Goal: Transaction & Acquisition: Purchase product/service

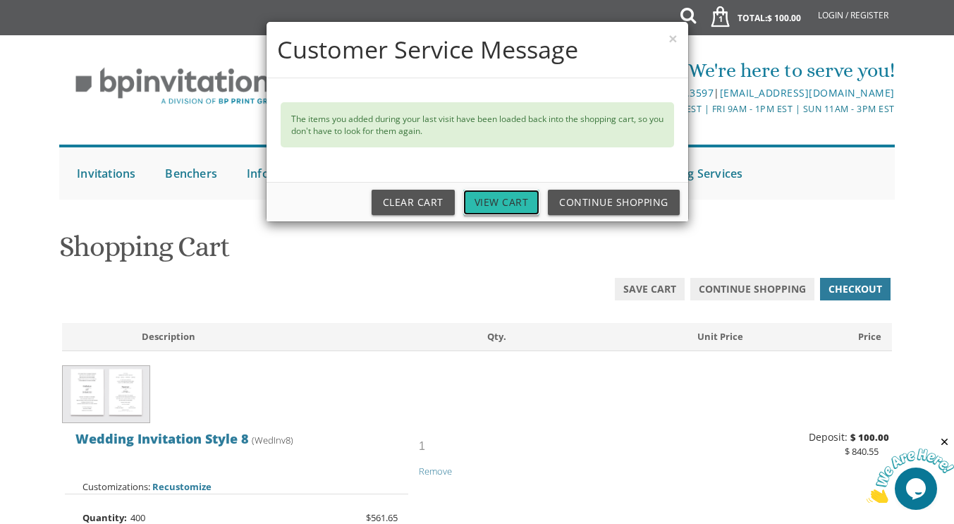
click at [497, 209] on link "View Cart" at bounding box center [501, 202] width 77 height 25
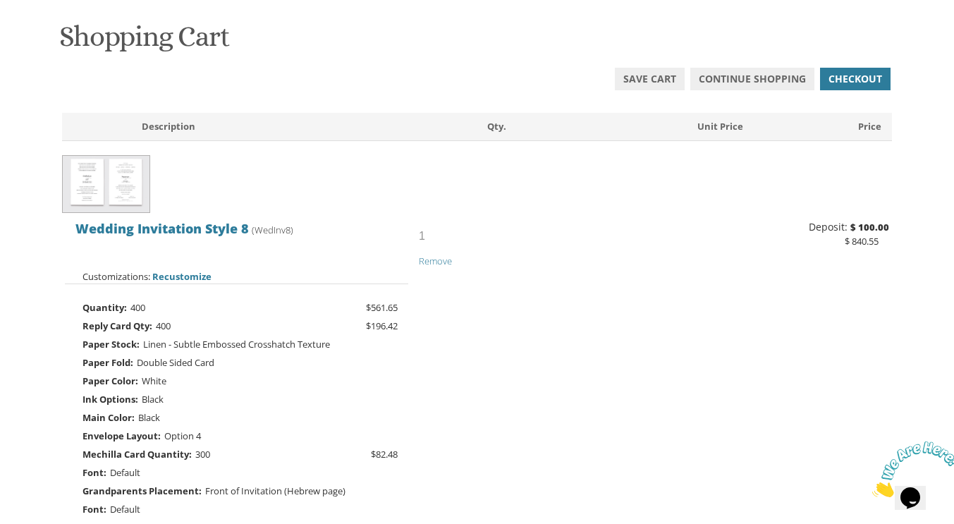
scroll to position [221, 0]
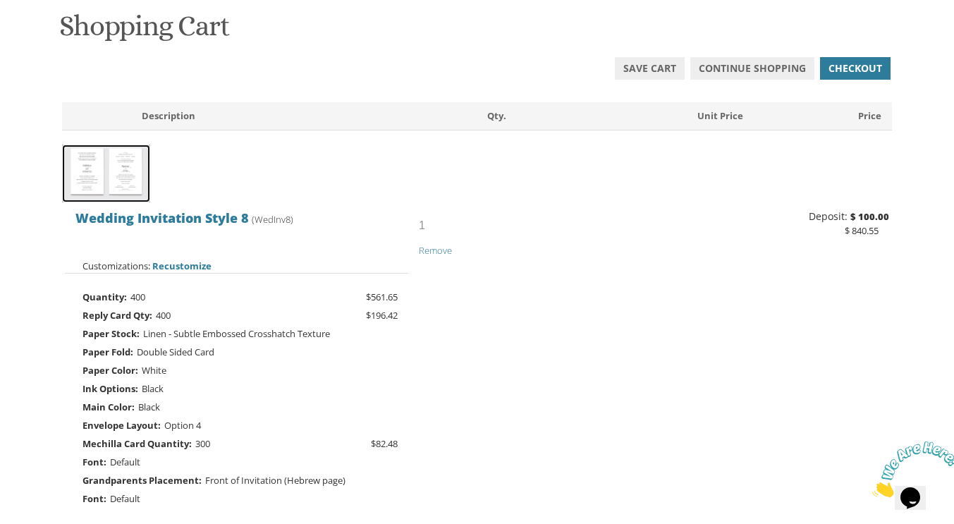
click at [102, 188] on img at bounding box center [106, 174] width 88 height 59
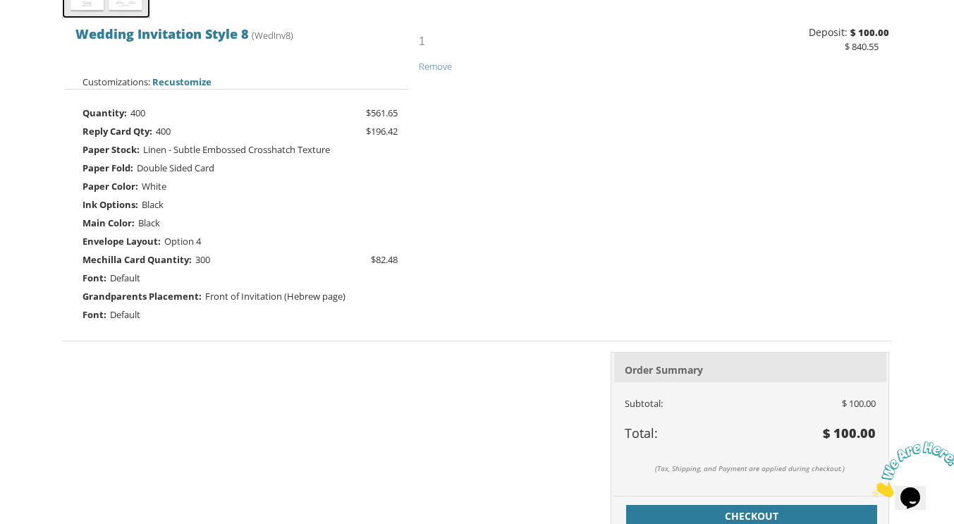
scroll to position [451, 0]
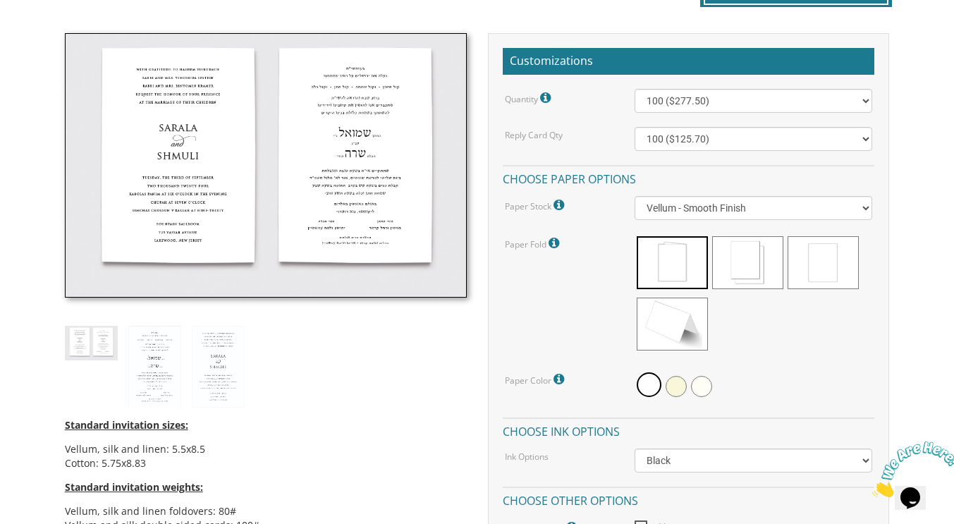
scroll to position [388, 0]
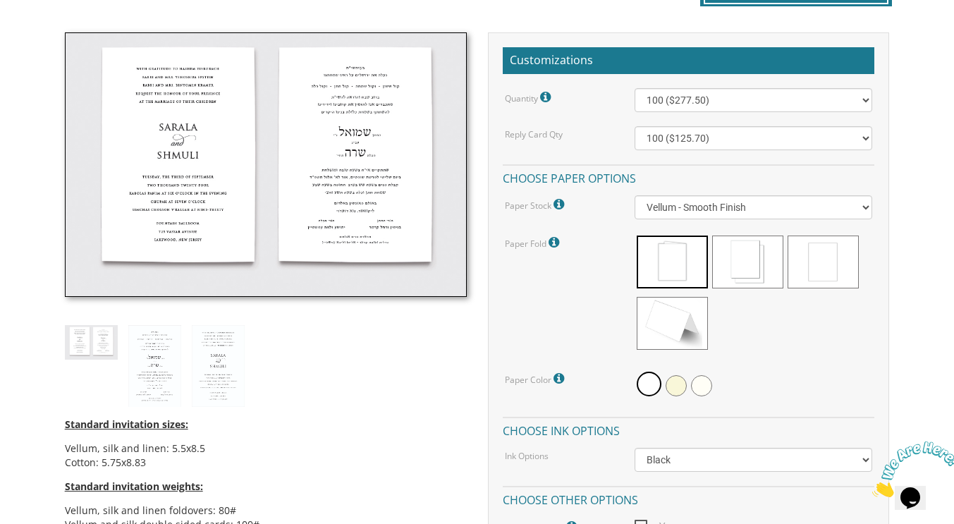
click at [827, 272] on span at bounding box center [823, 262] width 71 height 53
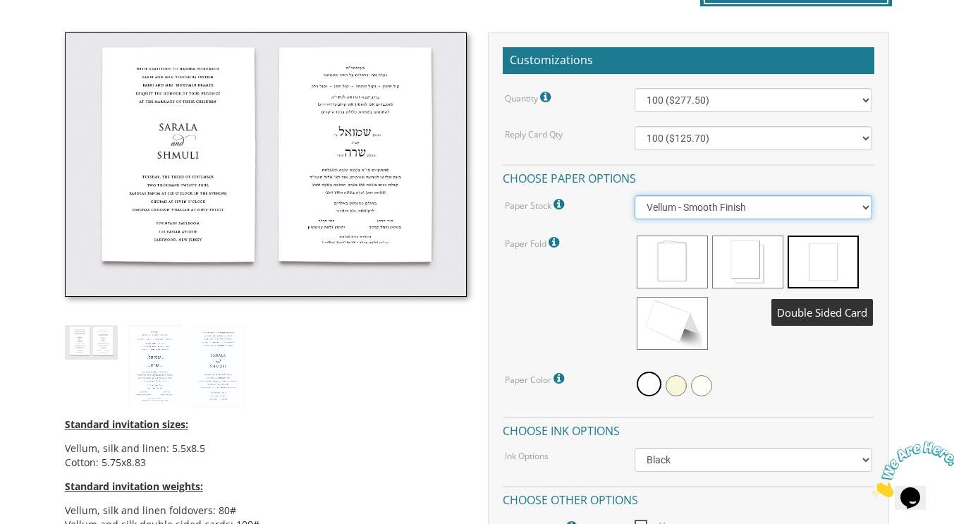
click at [861, 215] on select "Vellum - Smooth Finish Linen - Subtle Embossed Crosshatch Texture Silk - Soft, …" at bounding box center [754, 207] width 238 height 24
click at [635, 195] on select "Vellum - Smooth Finish Linen - Subtle Embossed Crosshatch Texture Silk - Soft, …" at bounding box center [754, 207] width 238 height 24
click at [846, 205] on select "Vellum - Smooth Finish Linen - Subtle Embossed Crosshatch Texture Silk - Soft, …" at bounding box center [754, 207] width 238 height 24
click at [635, 195] on select "Vellum - Smooth Finish Linen - Subtle Embossed Crosshatch Texture Silk - Soft, …" at bounding box center [754, 207] width 238 height 24
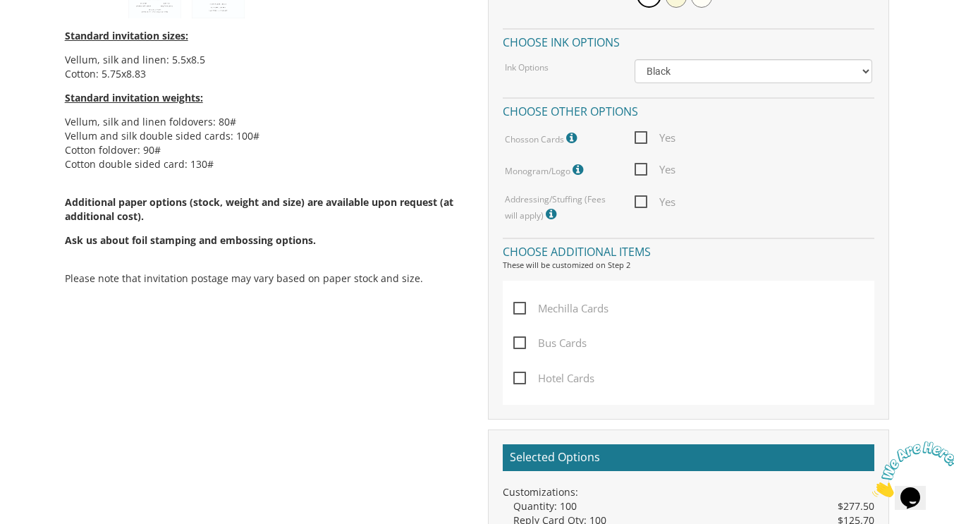
scroll to position [777, 0]
click at [649, 204] on span "Yes" at bounding box center [655, 202] width 41 height 18
click at [644, 204] on input "Yes" at bounding box center [639, 200] width 9 height 9
checkbox input "true"
click at [648, 131] on span "Yes" at bounding box center [655, 138] width 41 height 18
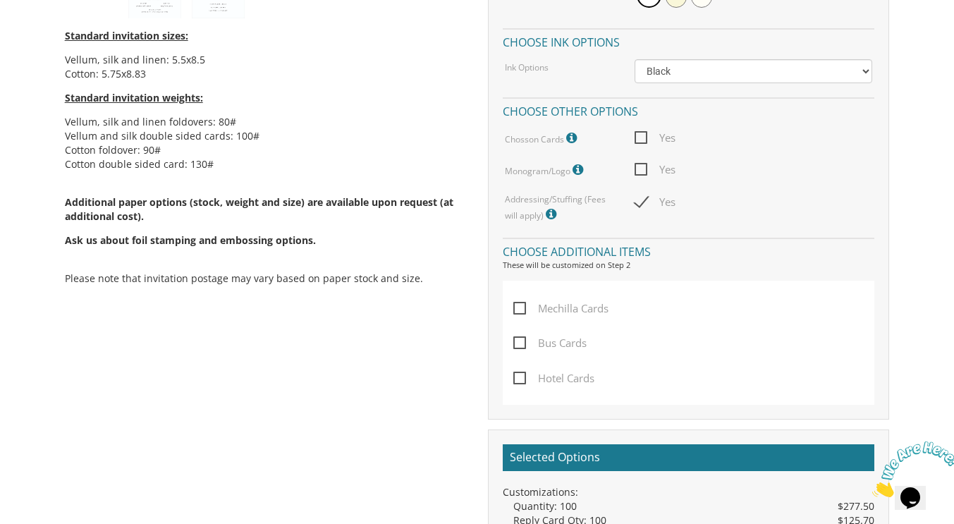
click at [644, 132] on input "Yes" at bounding box center [639, 136] width 9 height 9
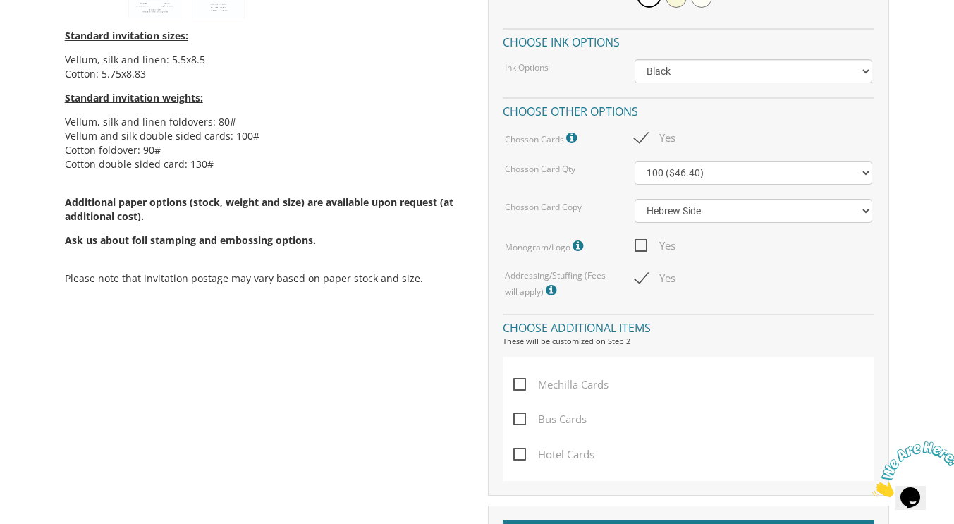
click at [640, 140] on span "Yes" at bounding box center [655, 138] width 41 height 18
click at [640, 140] on input "Yes" at bounding box center [639, 136] width 9 height 9
checkbox input "false"
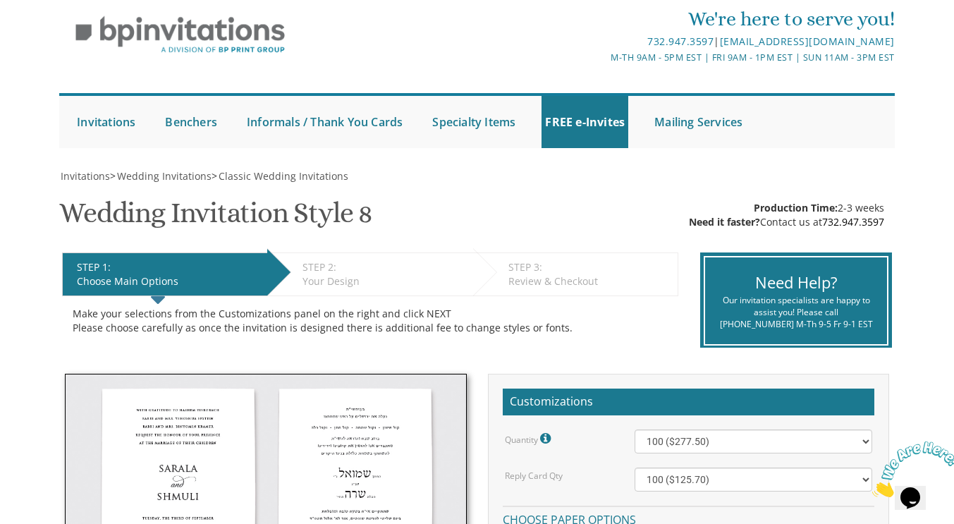
scroll to position [0, 0]
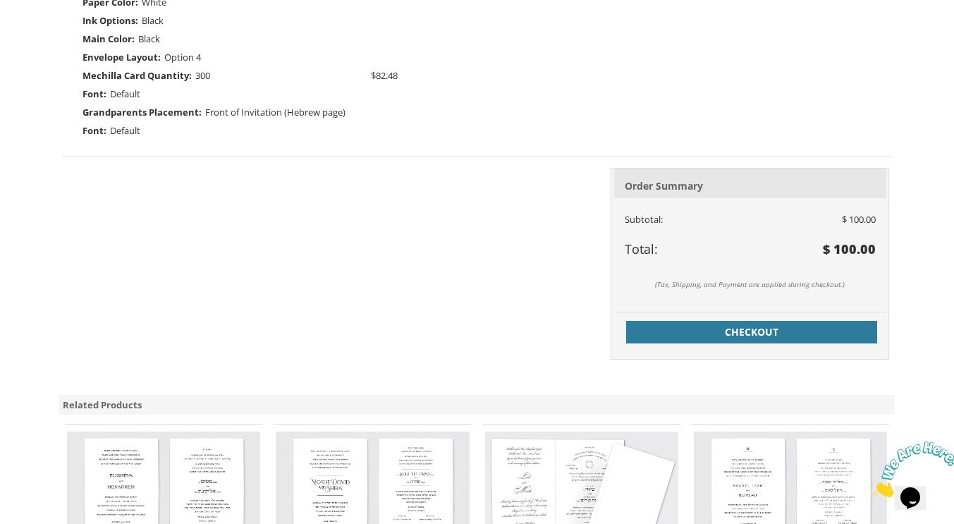
scroll to position [590, 0]
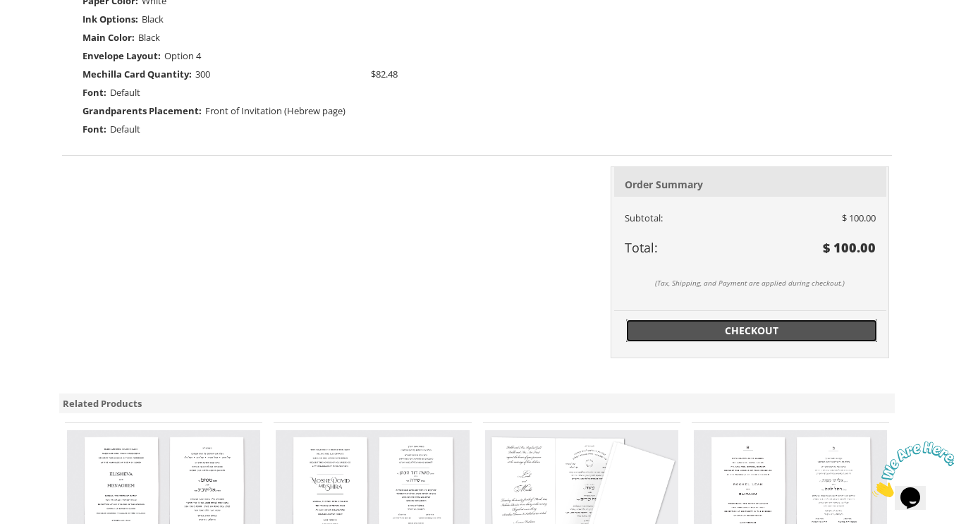
click at [818, 333] on span "Checkout" at bounding box center [752, 331] width 234 height 14
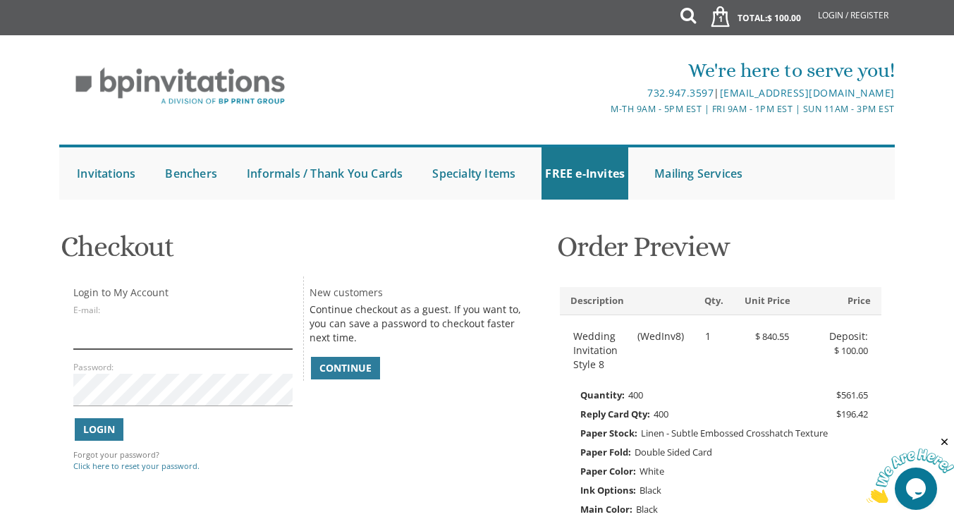
click at [78, 336] on input "E-mail:" at bounding box center [182, 333] width 219 height 32
type input "chayasauerbach@gmail.com"
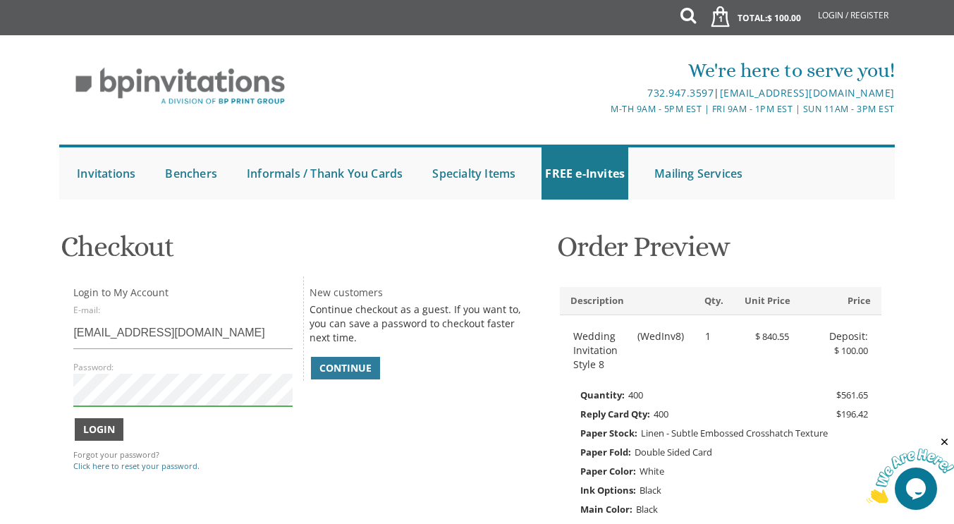
click at [99, 430] on span "Login" at bounding box center [99, 430] width 32 height 14
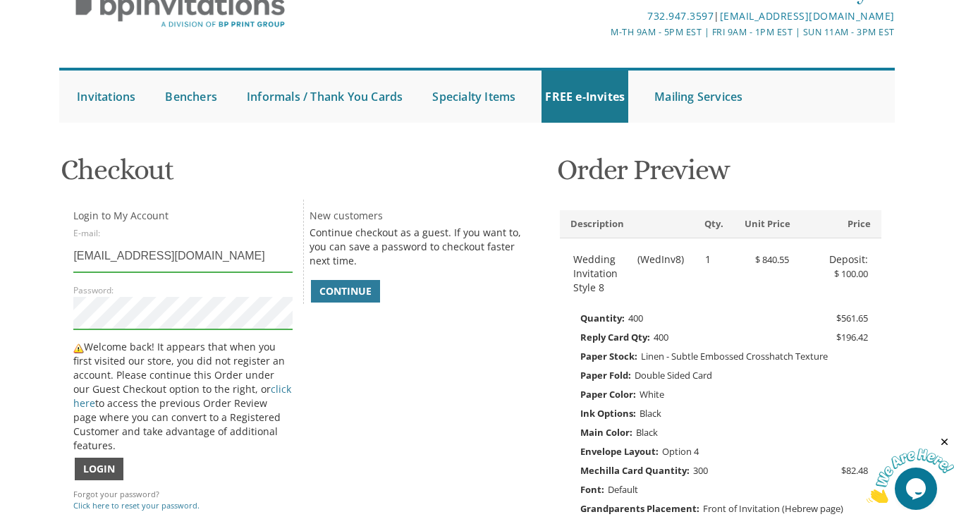
scroll to position [78, 0]
click at [267, 387] on link "click here" at bounding box center [182, 396] width 218 height 28
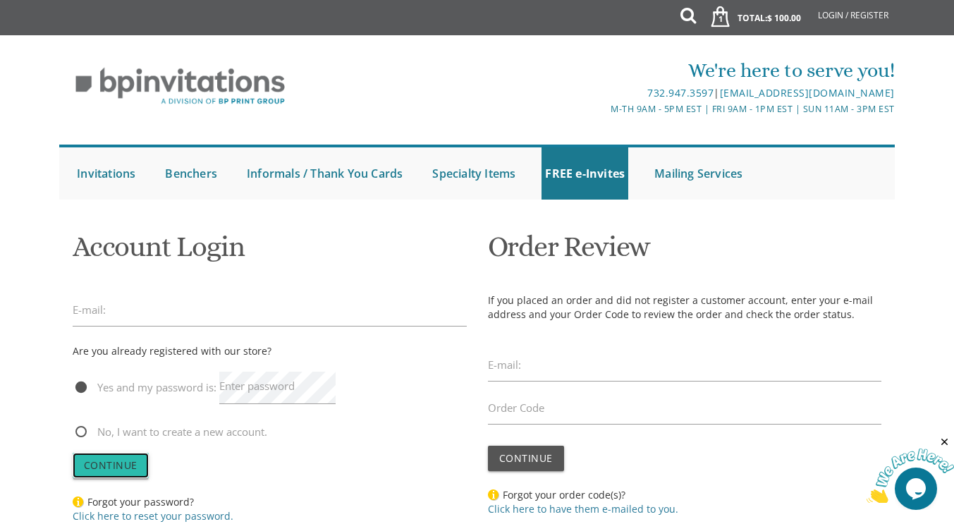
click at [122, 466] on span "Continue" at bounding box center [111, 465] width 54 height 13
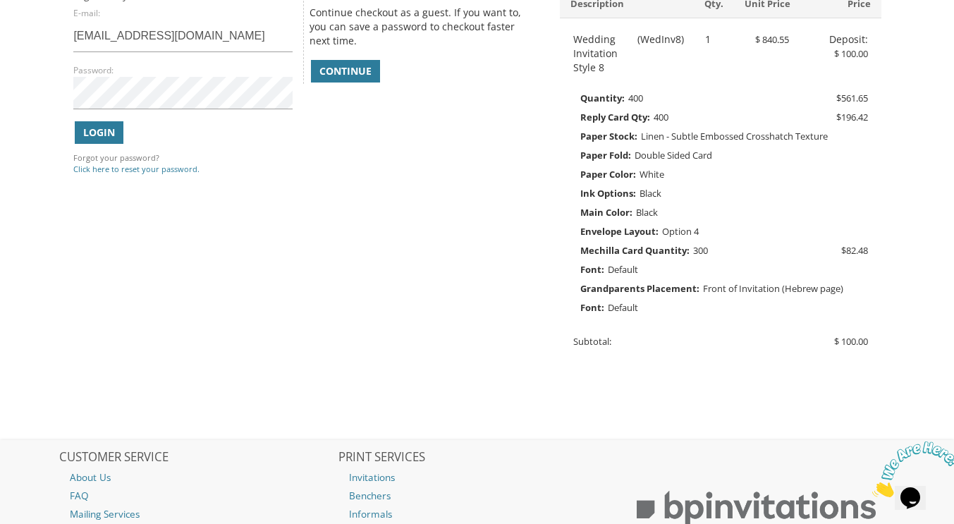
scroll to position [298, 0]
click at [333, 63] on span "Continue" at bounding box center [346, 70] width 52 height 14
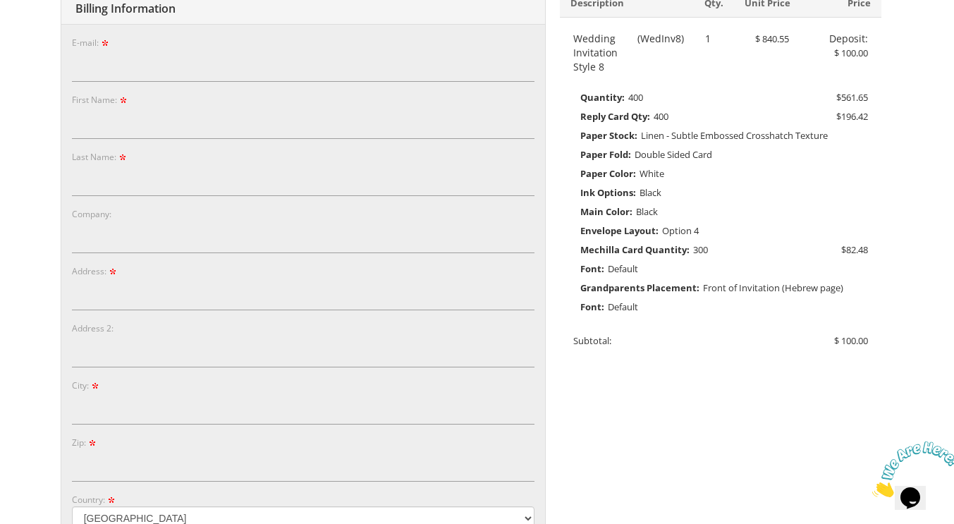
scroll to position [81, 0]
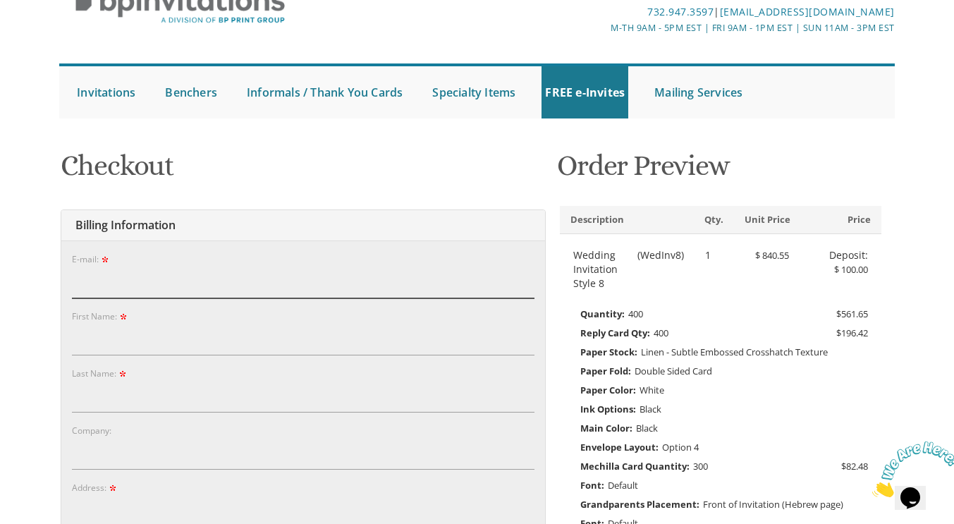
click at [257, 267] on input "E-mail:" at bounding box center [303, 282] width 463 height 32
click at [277, 274] on input "E-mail:" at bounding box center [303, 282] width 463 height 32
type input "chayasauerbach@gmail.com"
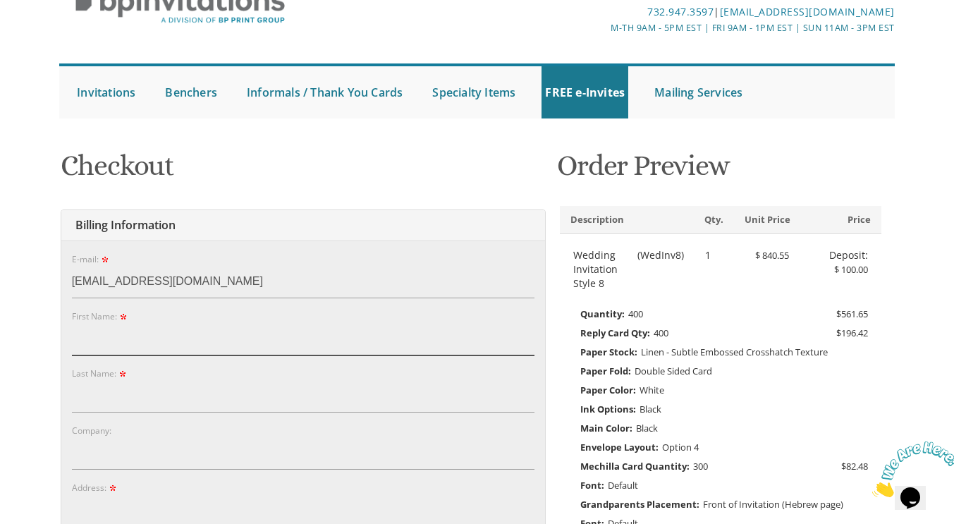
type input "Chaya"
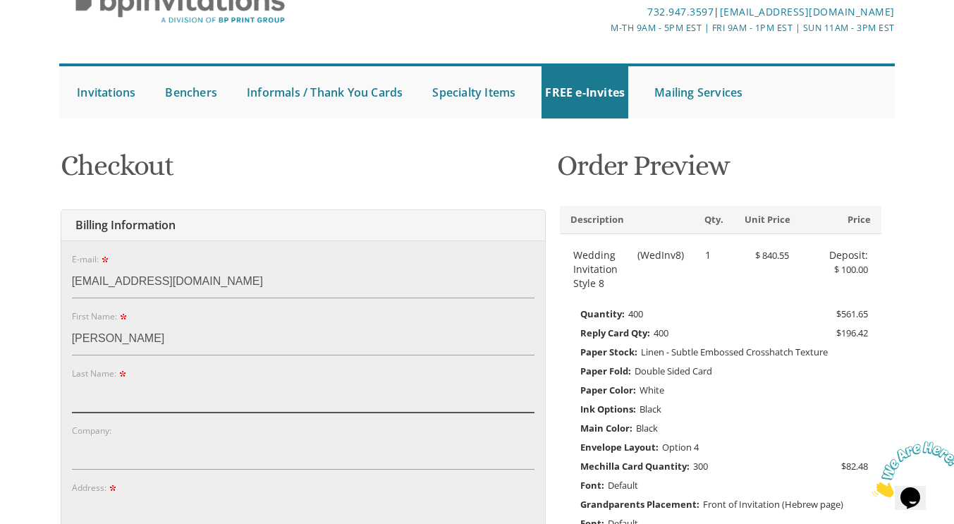
type input "Auerbach"
type input "[STREET_ADDRESS]"
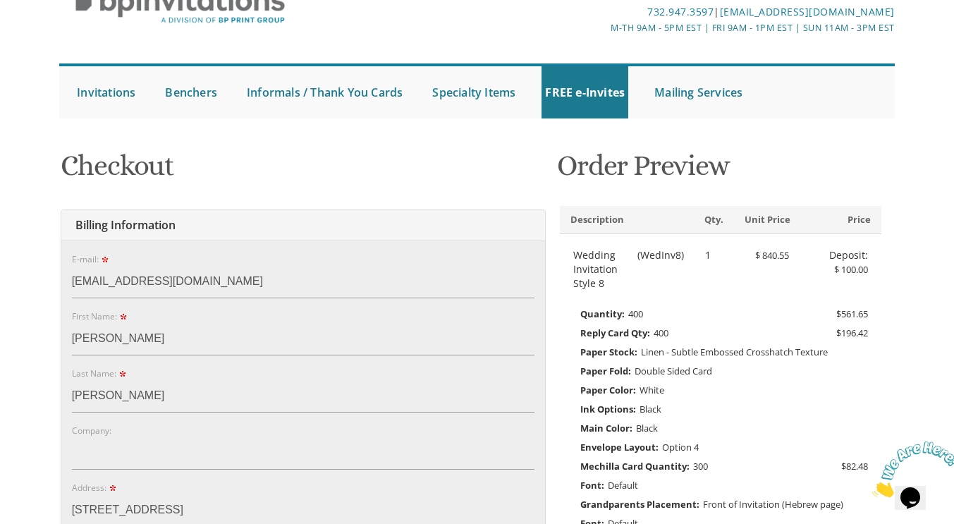
type input "NULL"
type input "Lakewood"
type input "08701"
select select "NJ"
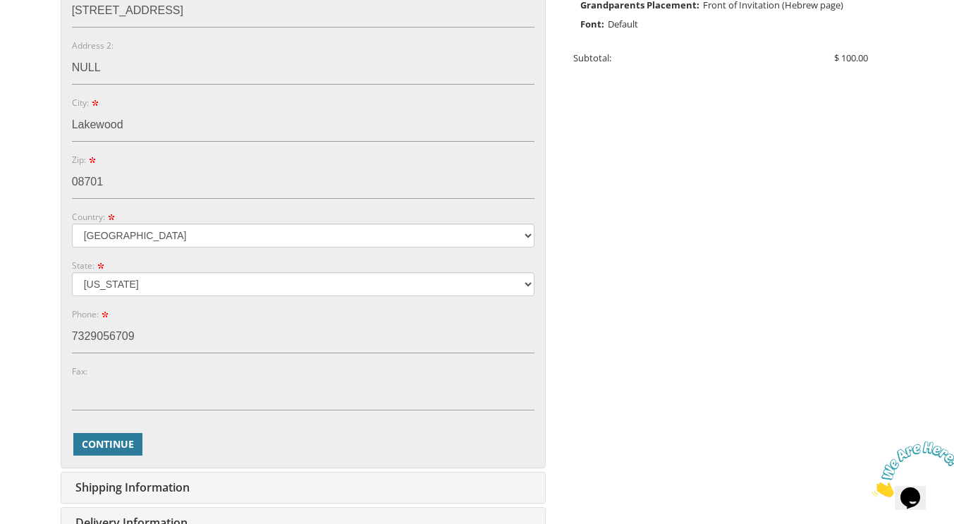
scroll to position [584, 0]
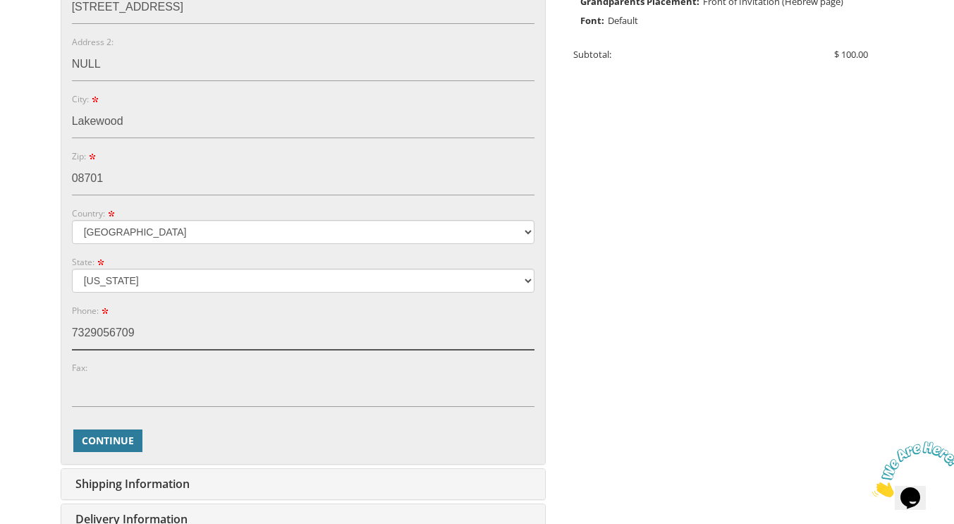
click at [368, 340] on input "7329056709" at bounding box center [303, 333] width 463 height 32
type input "5163806731"
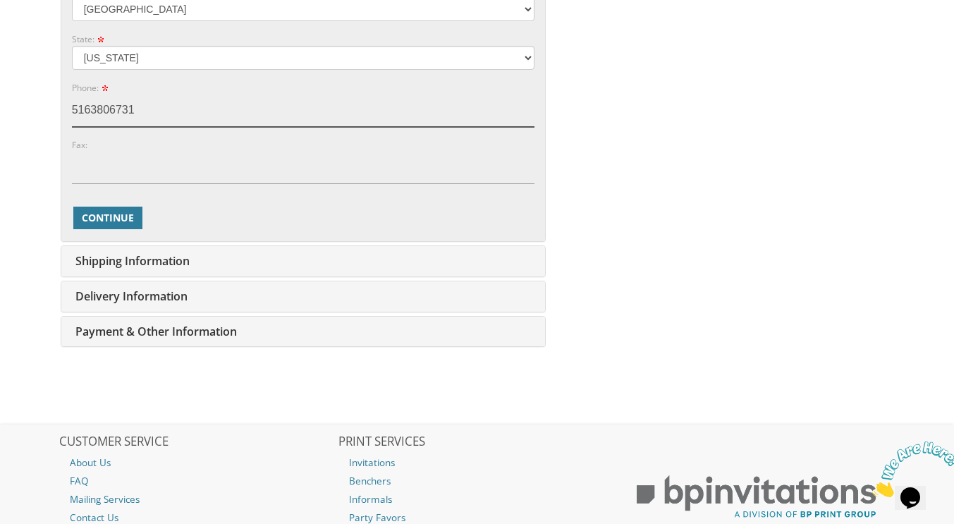
scroll to position [804, 0]
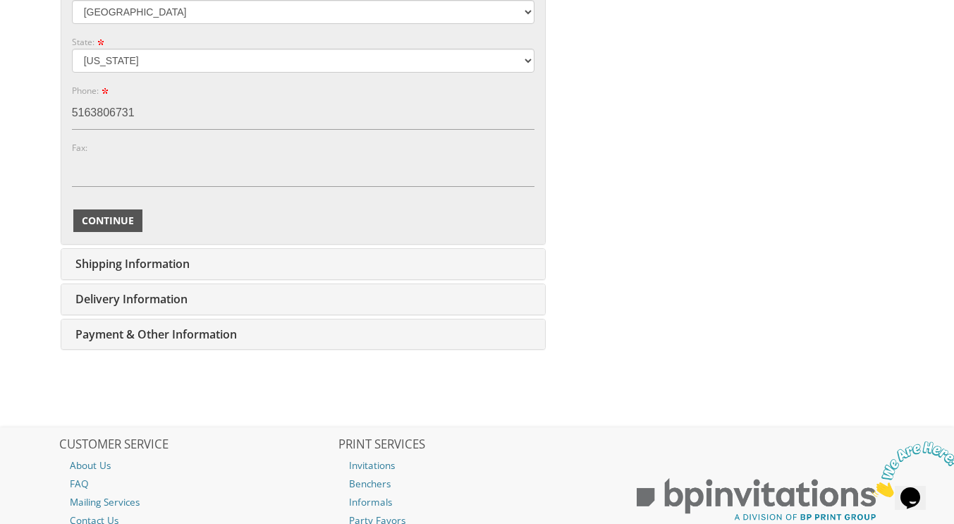
click at [118, 221] on span "Continue" at bounding box center [108, 221] width 52 height 14
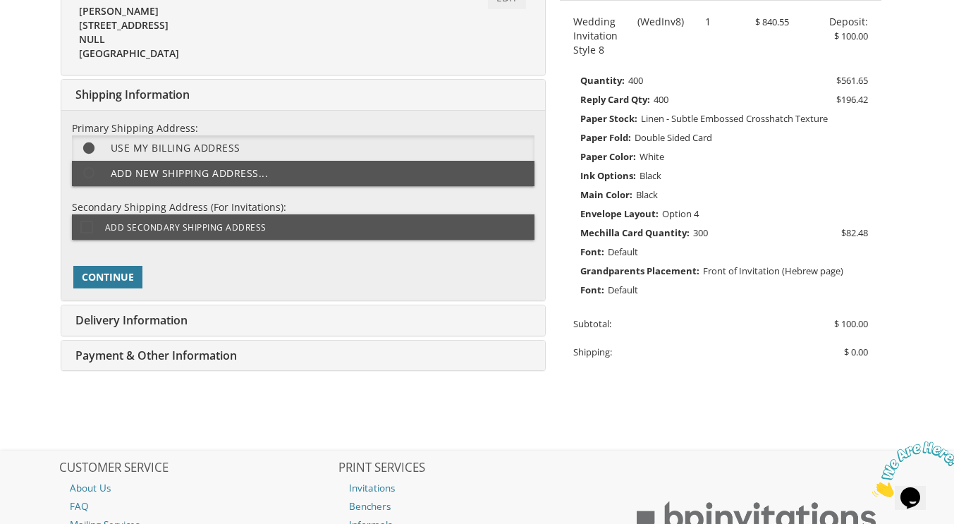
scroll to position [310, 0]
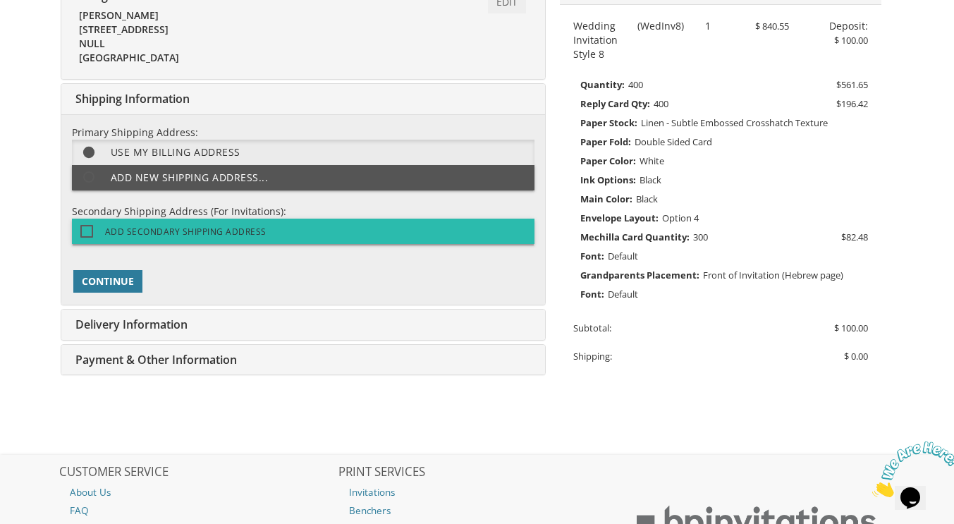
click at [455, 231] on label "Add Secondary Shipping Address" at bounding box center [303, 231] width 463 height 25
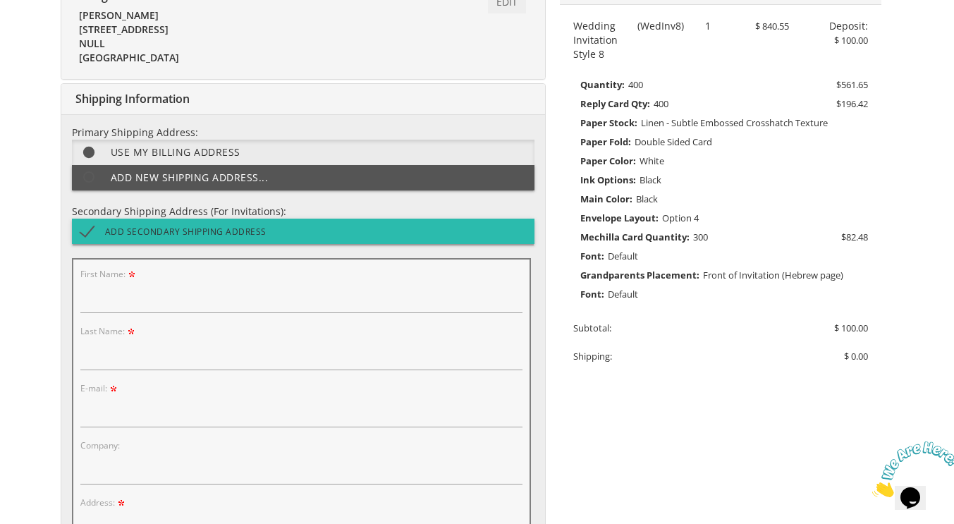
click at [465, 226] on label "Add Secondary Shipping Address" at bounding box center [303, 231] width 463 height 25
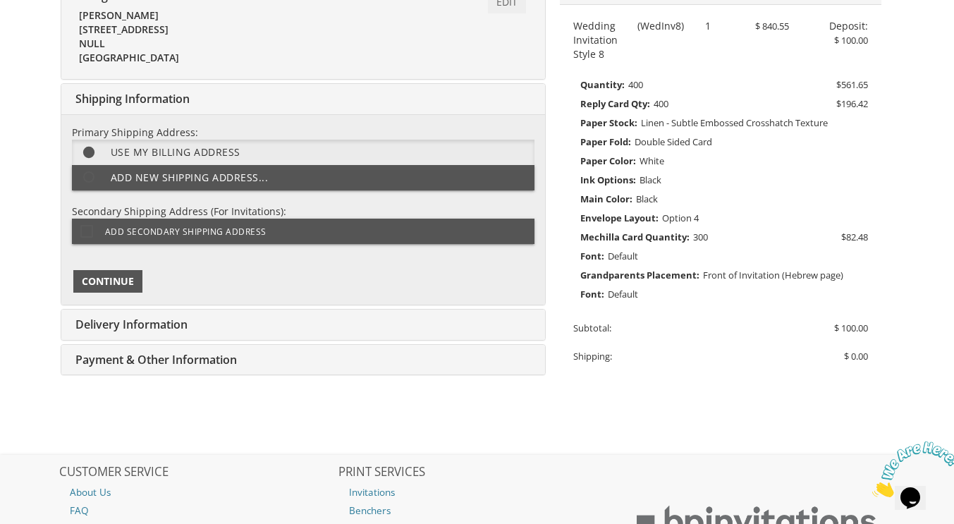
click at [101, 281] on span "Continue" at bounding box center [108, 281] width 52 height 14
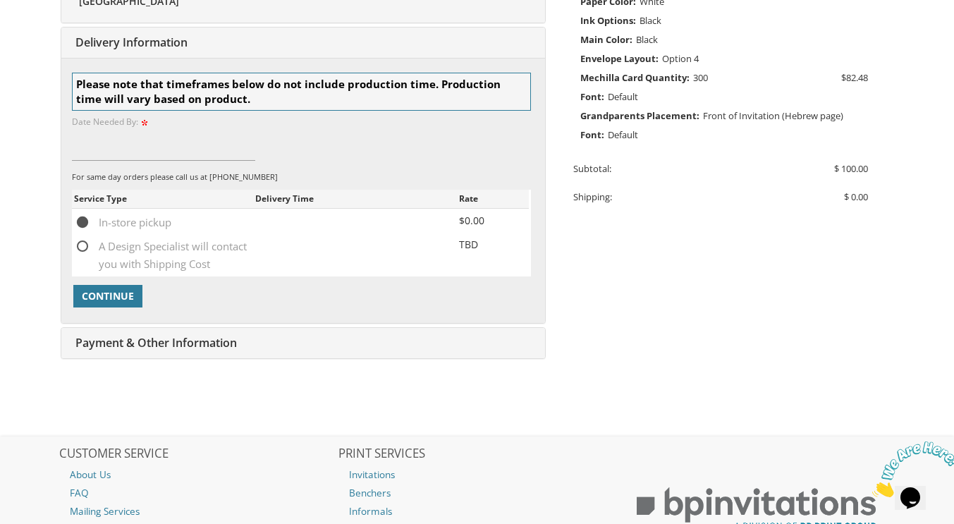
scroll to position [471, 0]
click at [88, 253] on span "A Design Specialist will contact you with Shipping Cost" at bounding box center [164, 246] width 181 height 18
click at [83, 249] on input "A Design Specialist will contact you with Shipping Cost" at bounding box center [78, 244] width 9 height 9
radio input "true"
click at [133, 293] on span "Continue" at bounding box center [108, 296] width 52 height 14
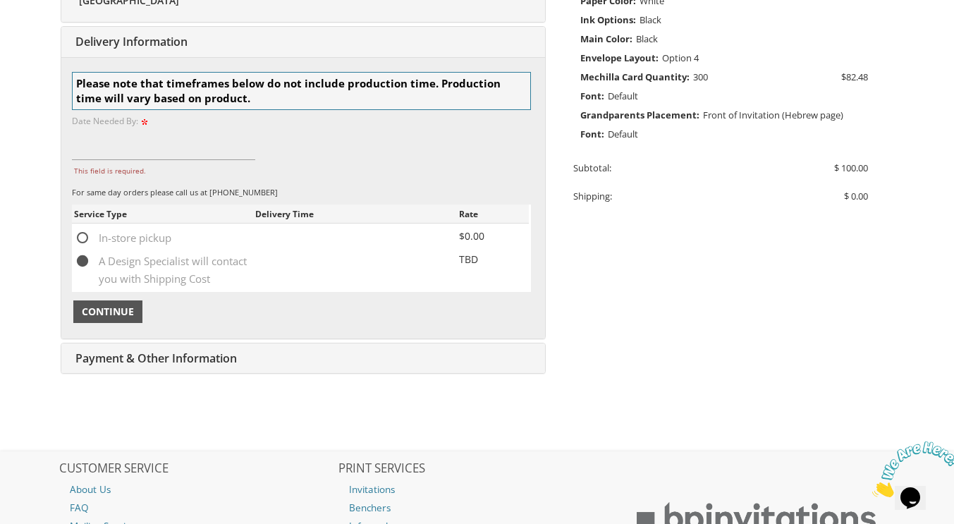
click at [111, 318] on button "Continue" at bounding box center [107, 312] width 69 height 23
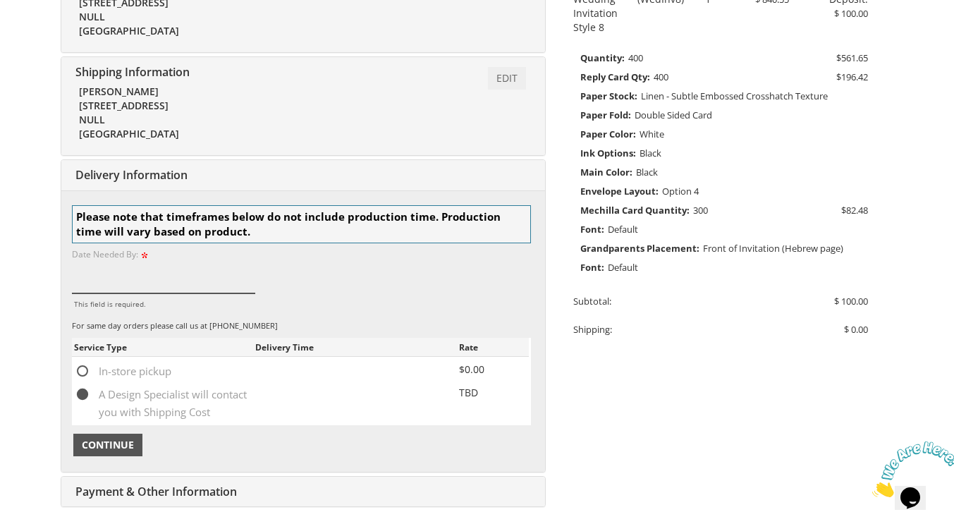
scroll to position [339, 0]
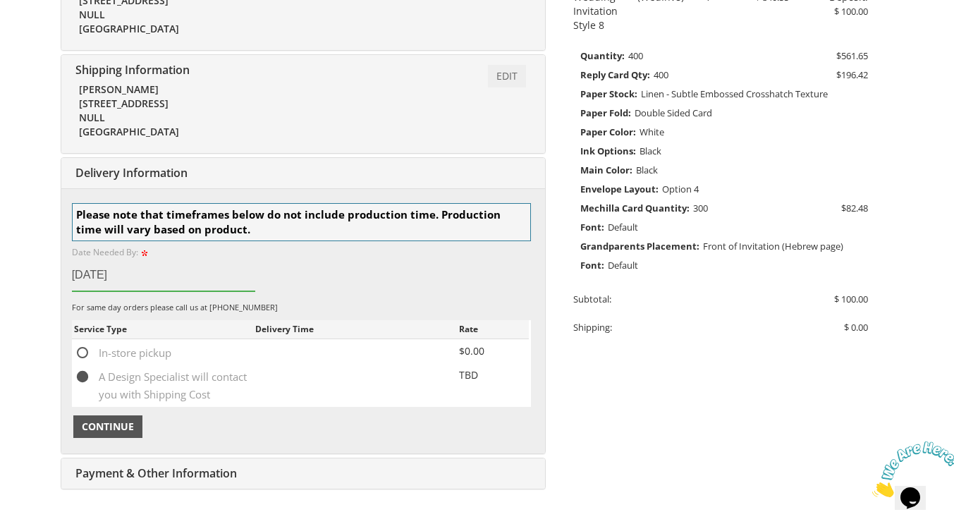
type input "10/25/25"
click at [131, 425] on span "Continue" at bounding box center [108, 427] width 52 height 14
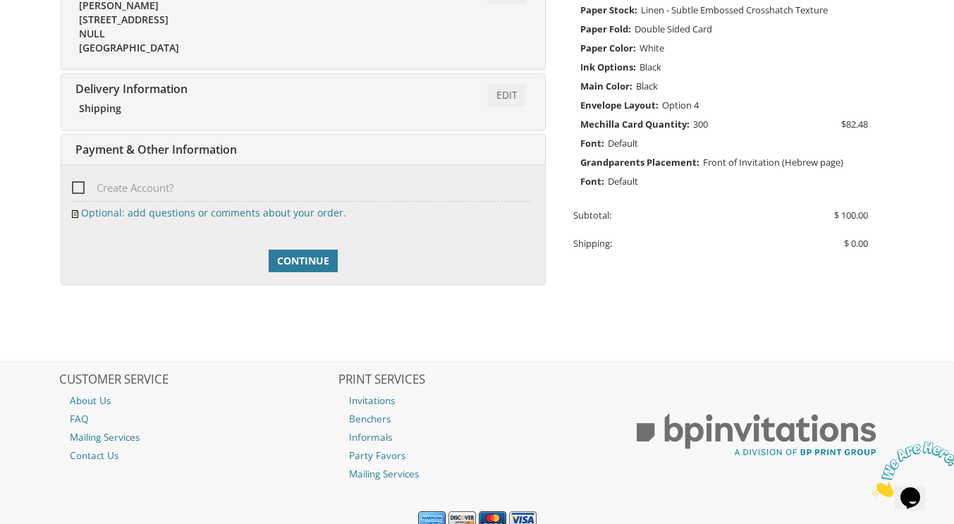
scroll to position [480, 0]
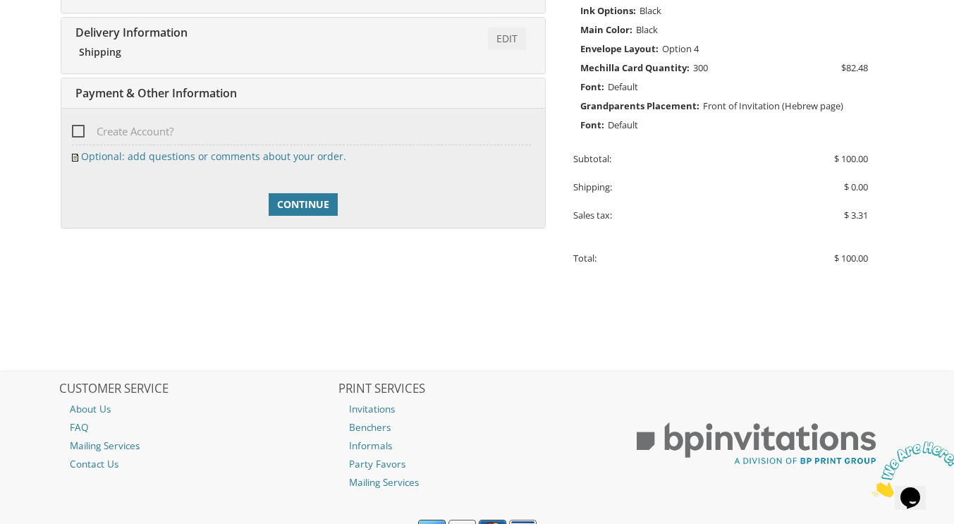
click at [78, 133] on span "Create Account?" at bounding box center [123, 132] width 102 height 18
click at [78, 133] on input "Create Account?" at bounding box center [76, 130] width 9 height 9
checkbox input "true"
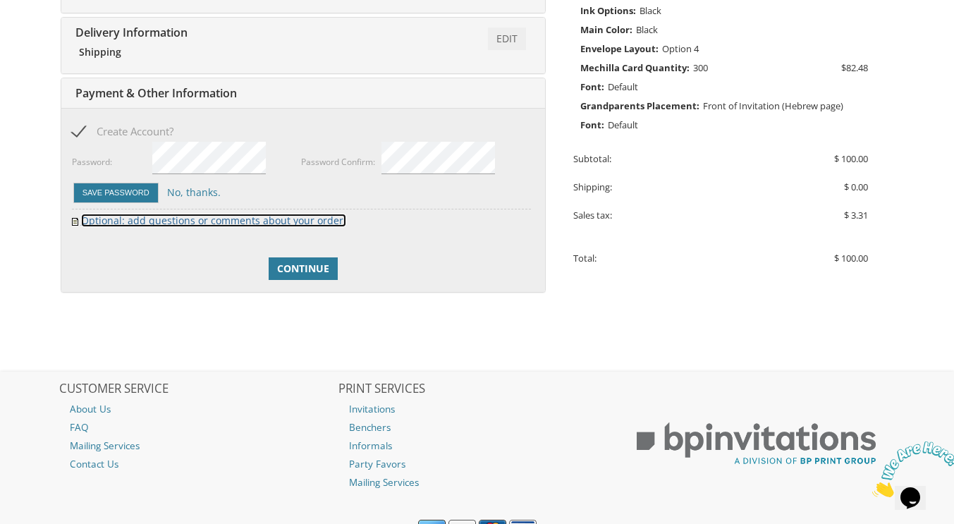
click at [329, 226] on link "Optional: add questions or comments about your order." at bounding box center [213, 220] width 265 height 13
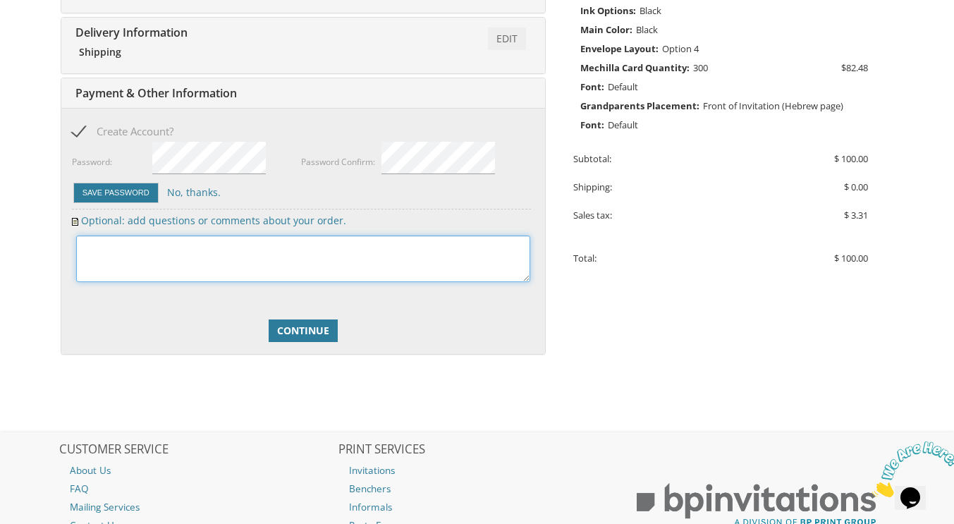
click at [419, 263] on textarea at bounding box center [303, 259] width 454 height 47
type textarea "I was emailing with Leba Basch about this order."
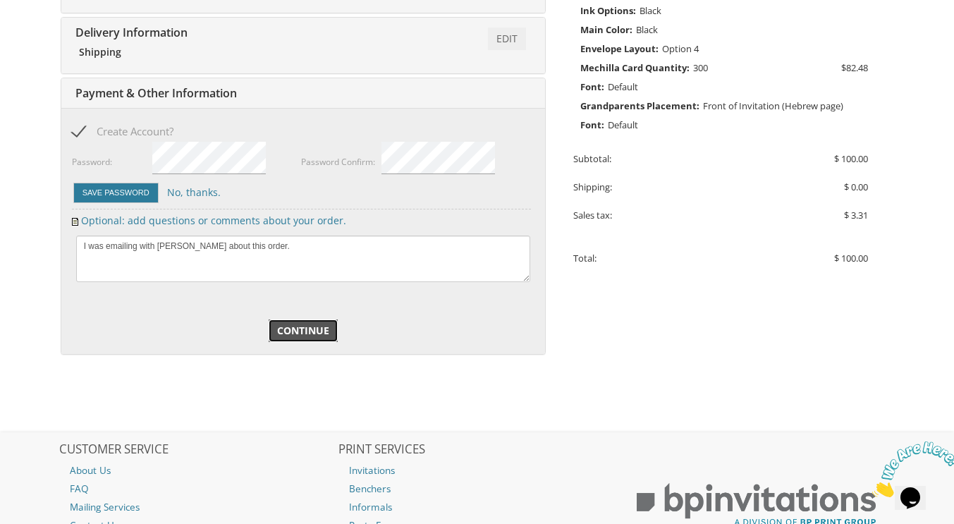
click at [317, 339] on link "Continue" at bounding box center [303, 331] width 69 height 23
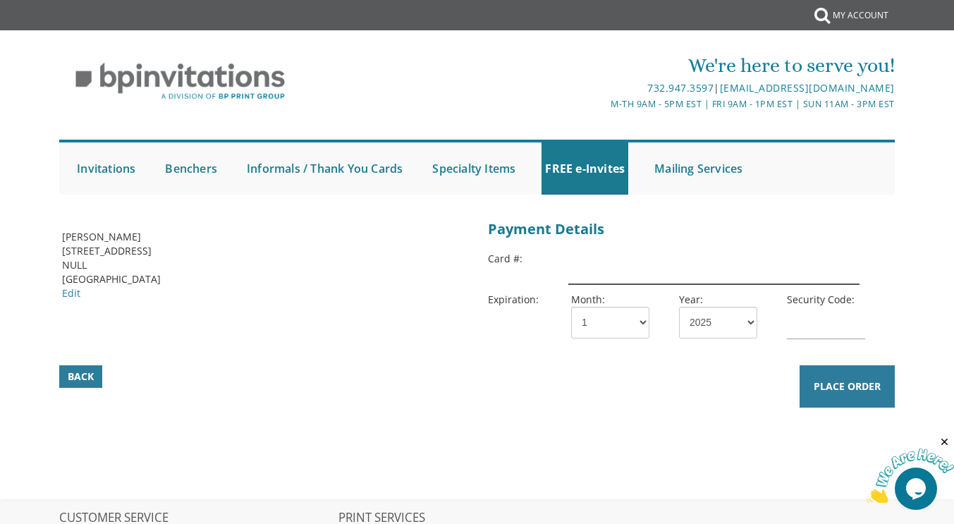
click at [627, 264] on input "text" at bounding box center [714, 268] width 291 height 32
click at [233, 272] on p "[GEOGRAPHIC_DATA]" at bounding box center [264, 279] width 405 height 14
click at [588, 272] on input "text" at bounding box center [714, 268] width 291 height 32
type input "[CREDIT_CARD_NUMBER]"
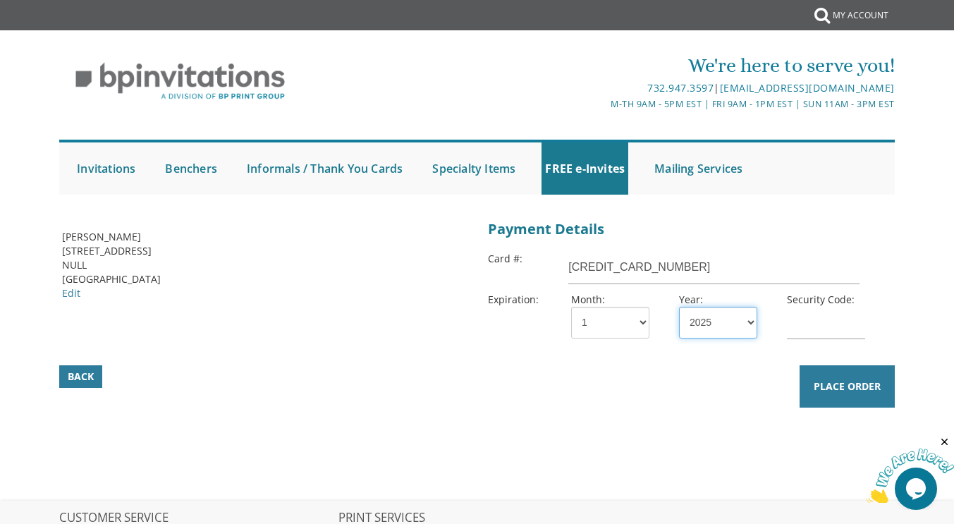
select select "27"
type input "715"
type input "[CREDIT_CARD_NUMBER]"
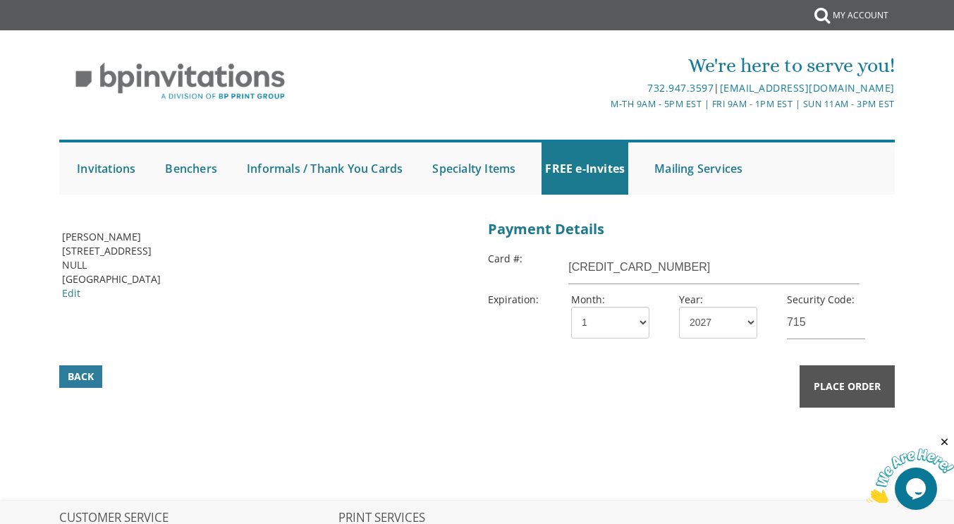
click at [831, 396] on button "Place Order" at bounding box center [847, 386] width 95 height 42
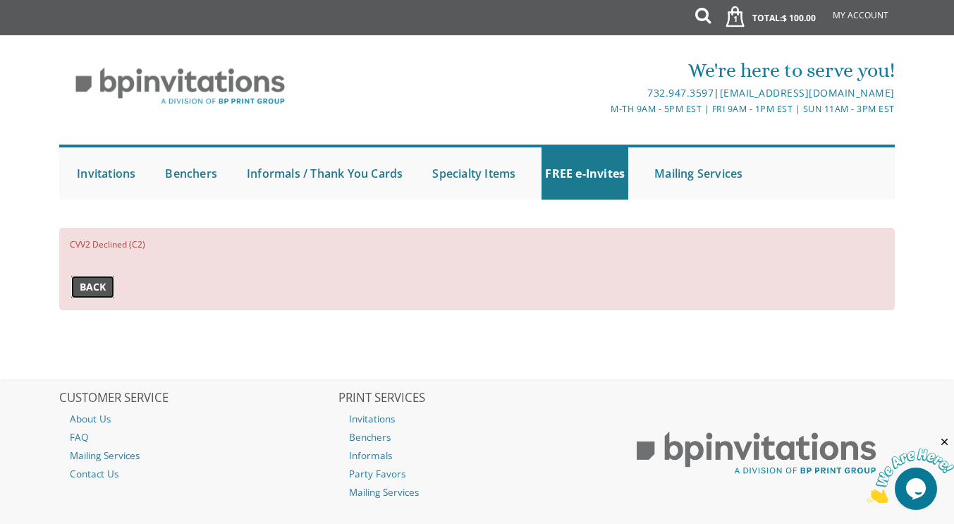
click at [102, 290] on span "Back" at bounding box center [93, 287] width 26 height 14
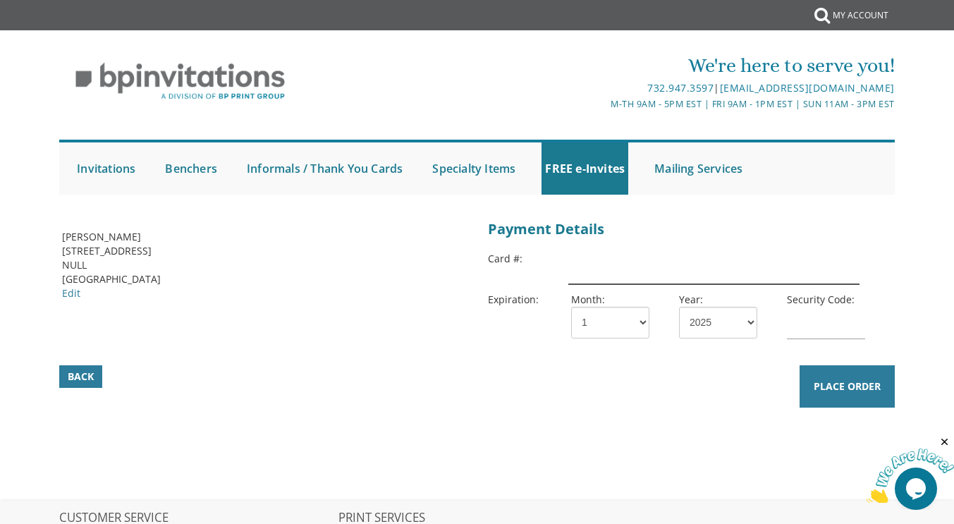
click at [605, 276] on input "text" at bounding box center [714, 268] width 291 height 32
type input "[CREDIT_CARD_NUMBER]"
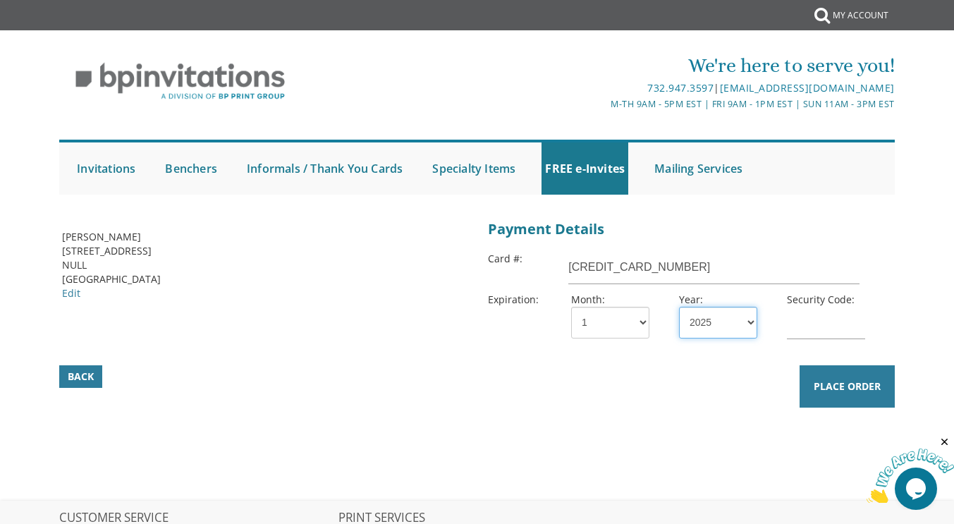
select select "27"
type input "715"
click at [597, 320] on select "1 2 3 4 5 6 7 8 9 10 11 12" at bounding box center [610, 323] width 78 height 32
select select "04"
click at [571, 307] on select "1 2 3 4 5 6 7 8 9 10 11 12" at bounding box center [610, 323] width 78 height 32
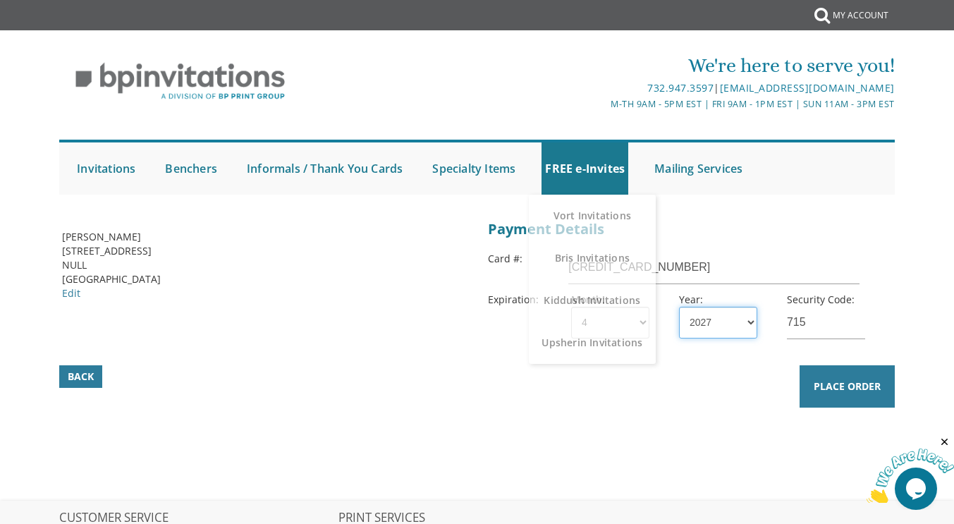
click at [722, 324] on select "2025 2026 2027 2028 2029 2030 2031 2032 2033 2034 2035" at bounding box center [718, 323] width 78 height 32
select select "30"
click at [679, 307] on select "2025 2026 2027 2028 2029 2030 2031 2032 2033 2034 2035" at bounding box center [718, 323] width 78 height 32
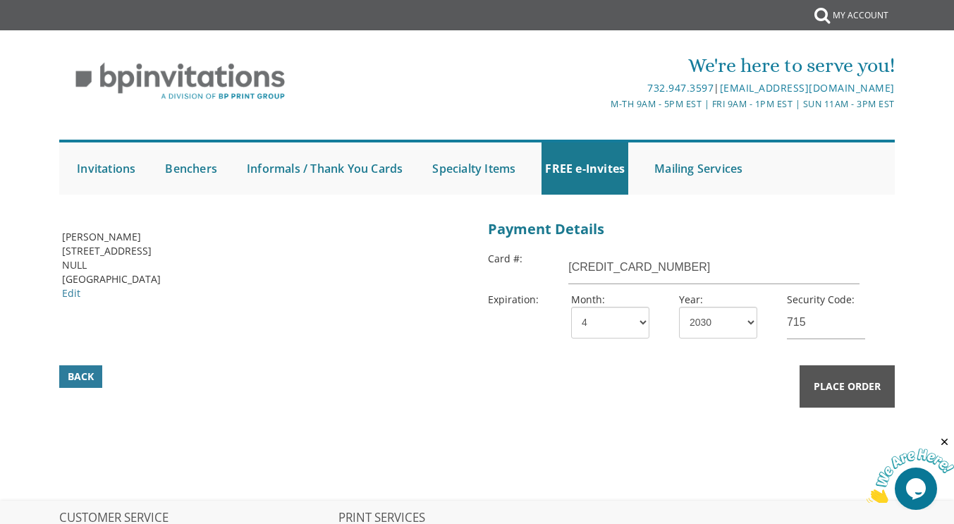
click at [849, 384] on span "Place Order" at bounding box center [847, 387] width 67 height 14
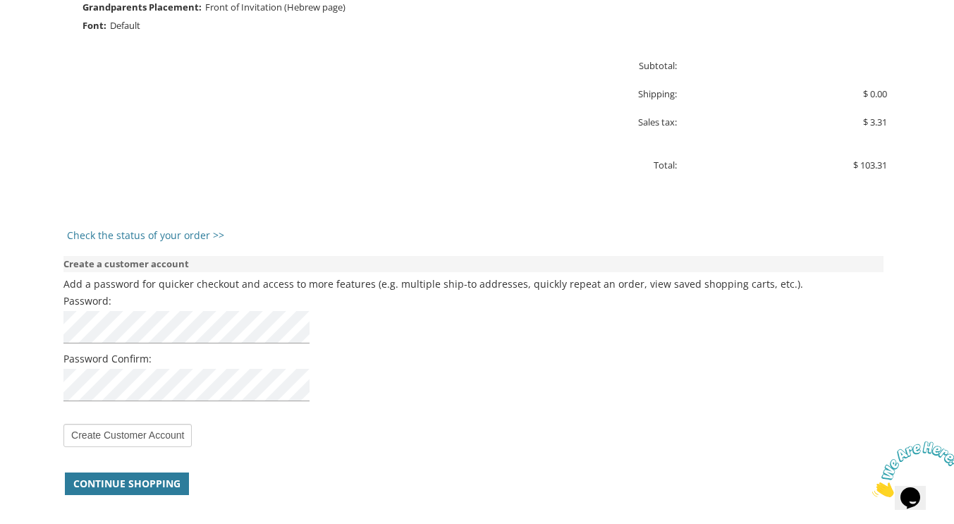
scroll to position [1079, 0]
click at [179, 438] on input "Create Customer Account" at bounding box center [127, 435] width 128 height 23
